Goal: Download file/media

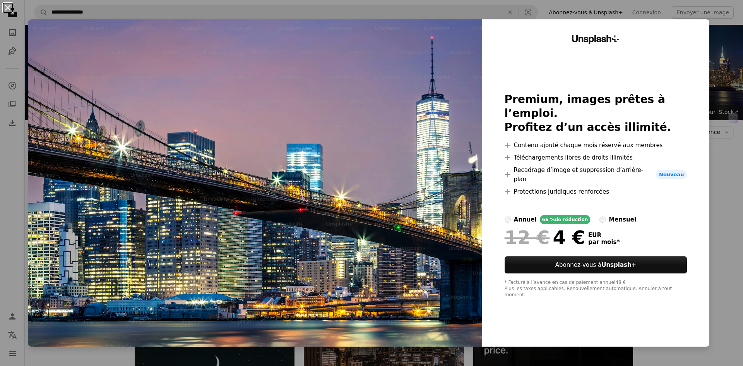
click at [6, 6] on button "An X shape" at bounding box center [7, 7] width 9 height 9
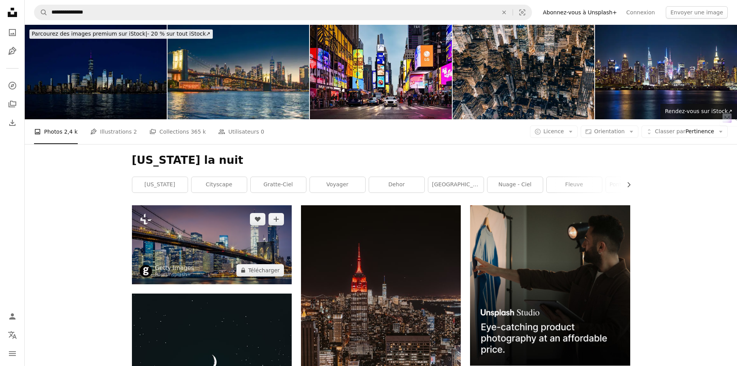
click at [191, 251] on img at bounding box center [212, 244] width 160 height 79
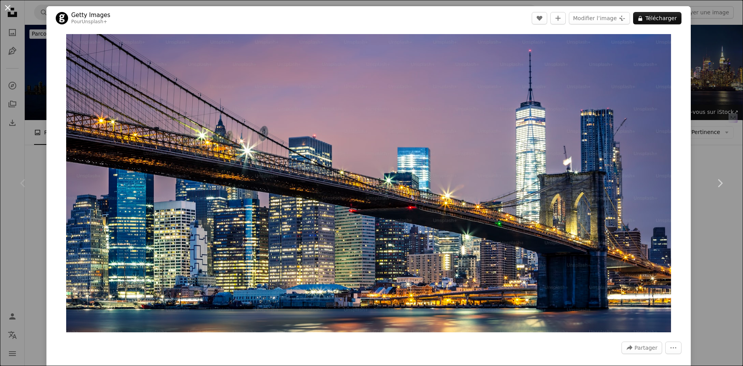
click at [7, 6] on button "An X shape" at bounding box center [7, 7] width 9 height 9
